Goal: Information Seeking & Learning: Learn about a topic

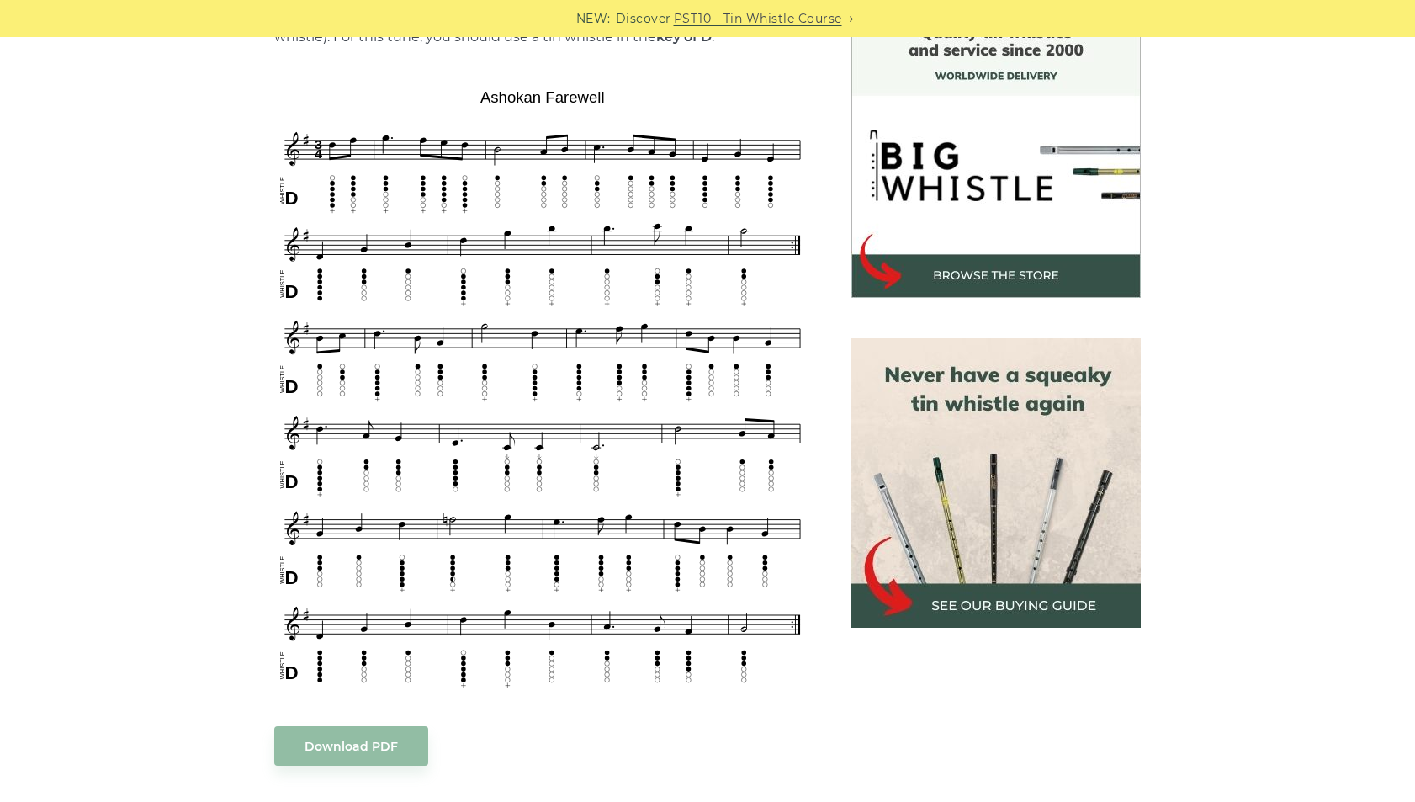
scroll to position [366, 0]
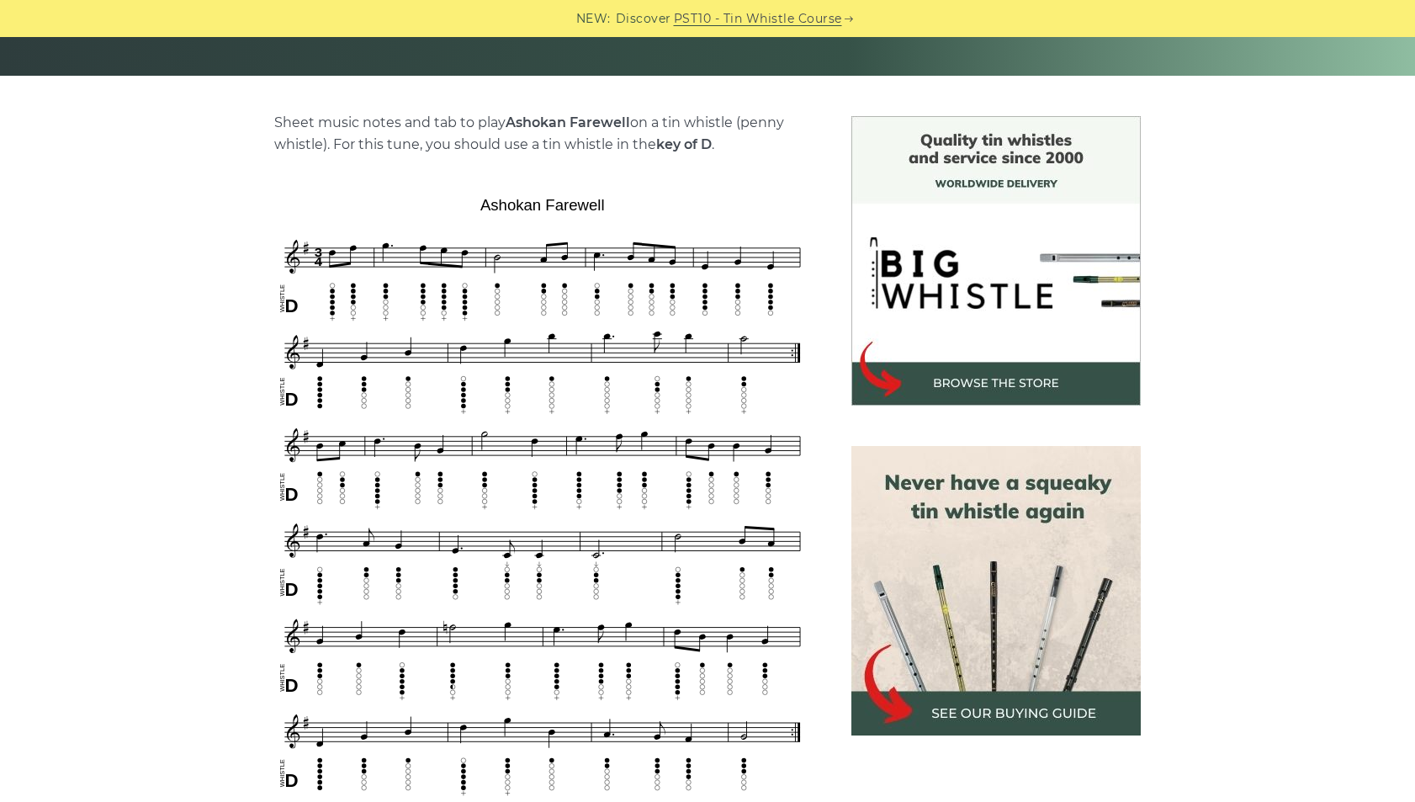
click at [611, 202] on img at bounding box center [542, 495] width 537 height 610
click at [627, 203] on img at bounding box center [542, 495] width 537 height 610
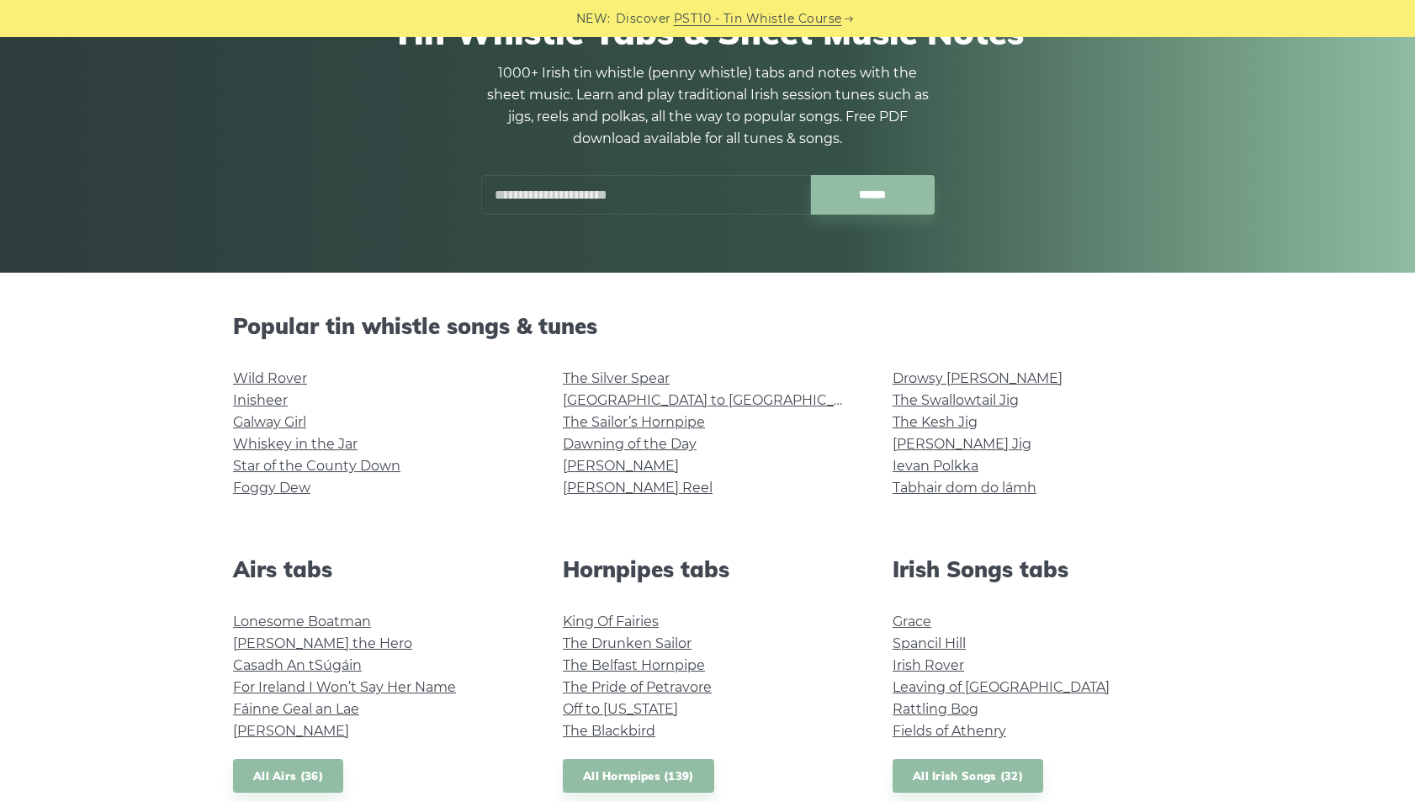
scroll to position [168, 0]
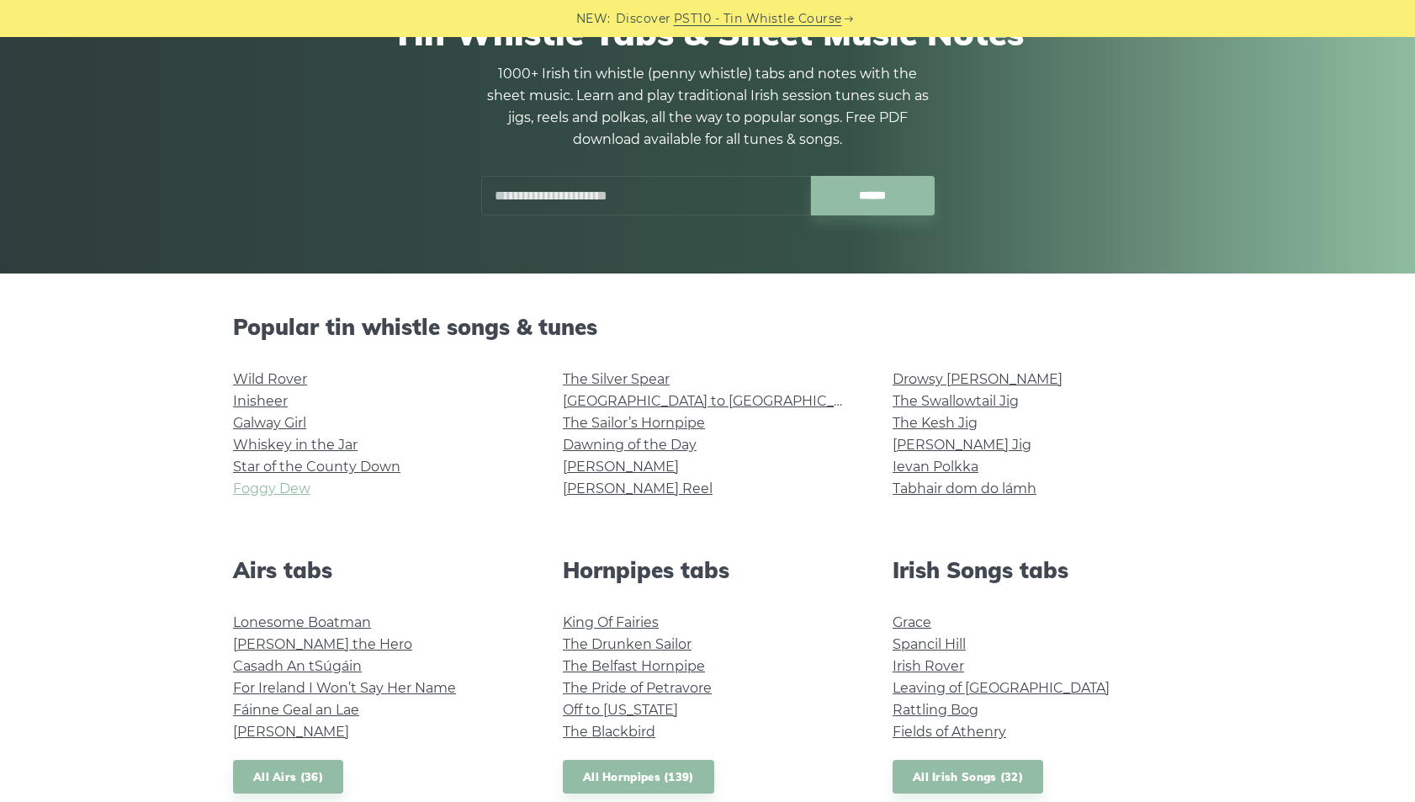
click at [275, 489] on link "Foggy Dew" at bounding box center [271, 488] width 77 height 16
